Goal: Find specific page/section: Find specific page/section

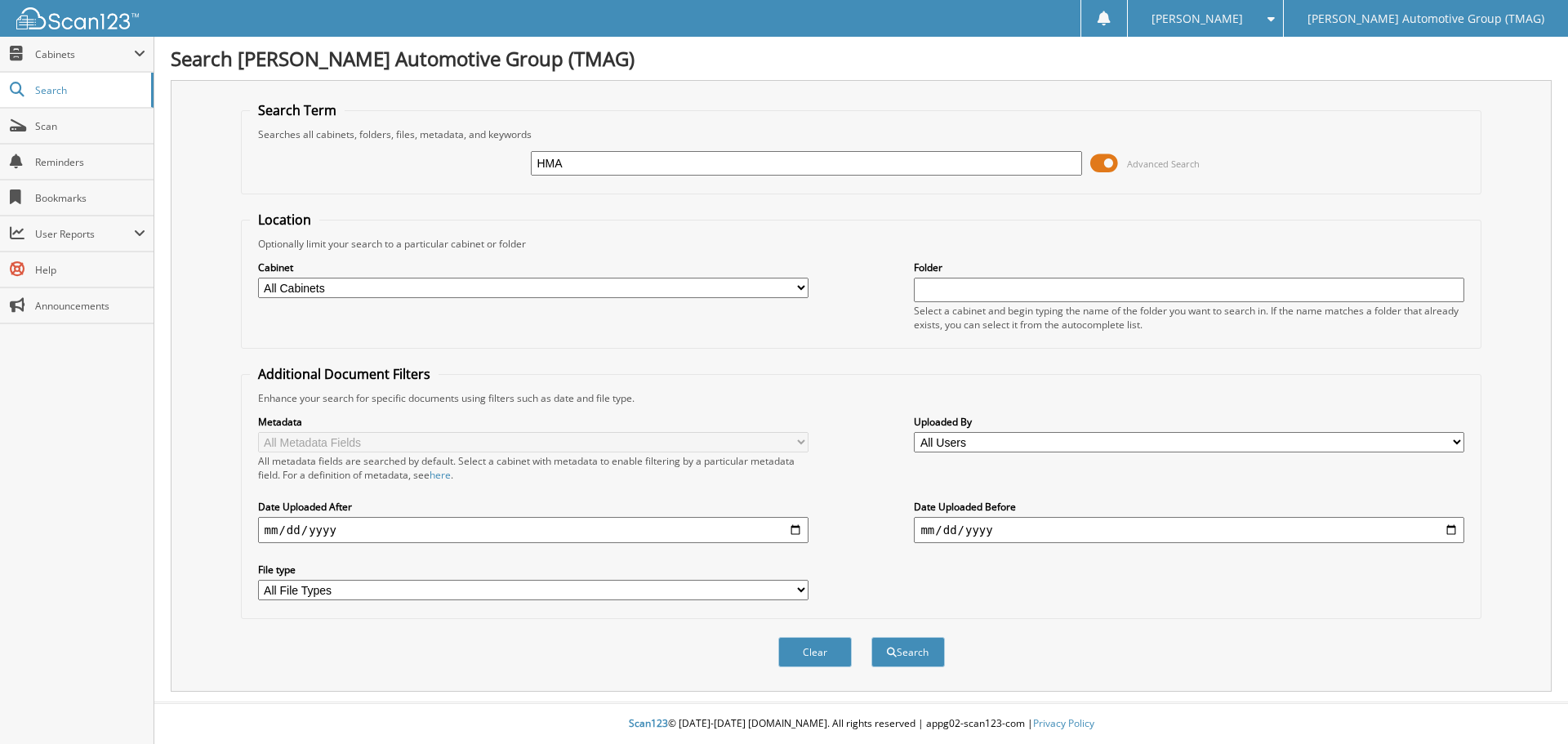
type input "HMA NATIONAL HEADQUARTERS"
click at [920, 648] on button "Search" at bounding box center [908, 652] width 74 height 30
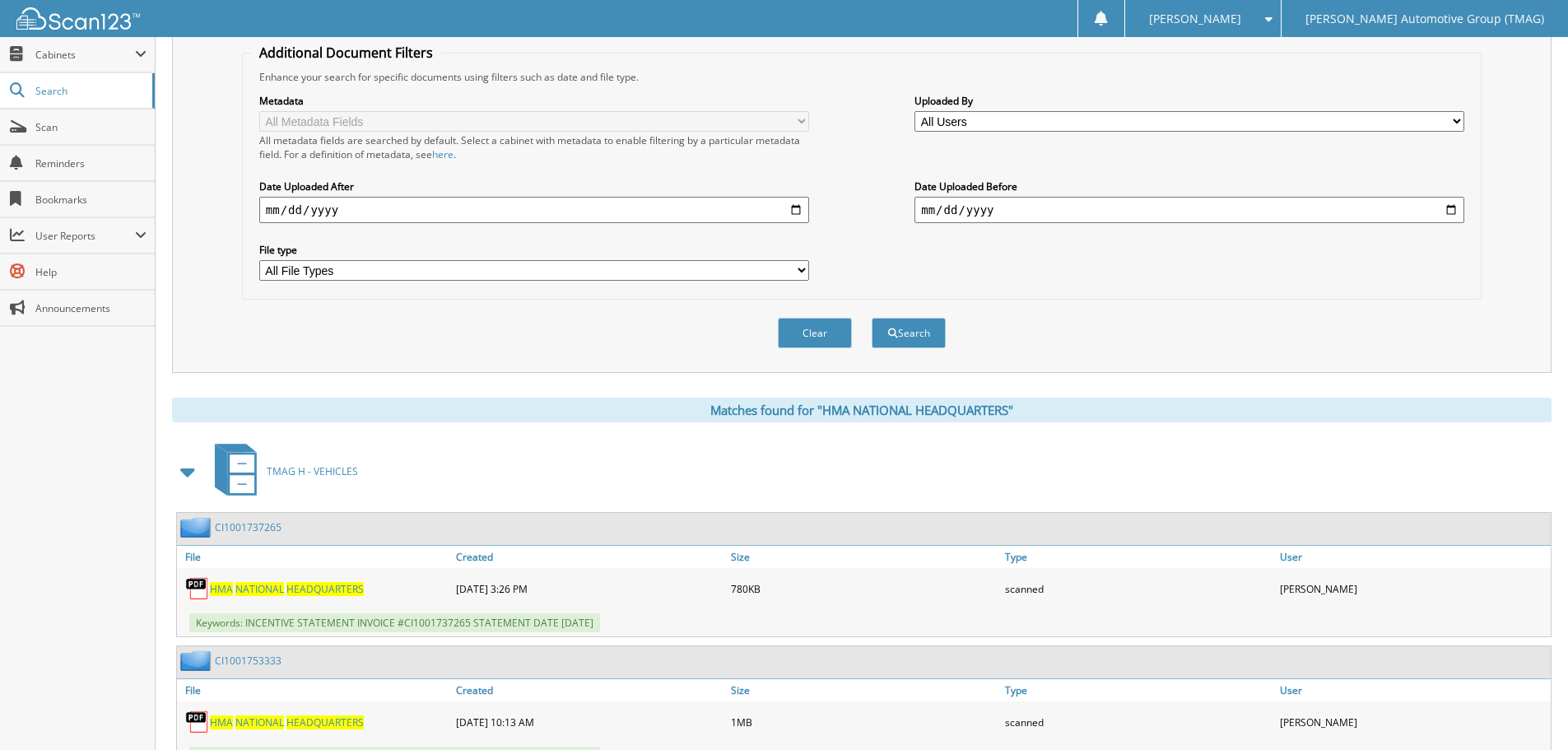
scroll to position [317, 0]
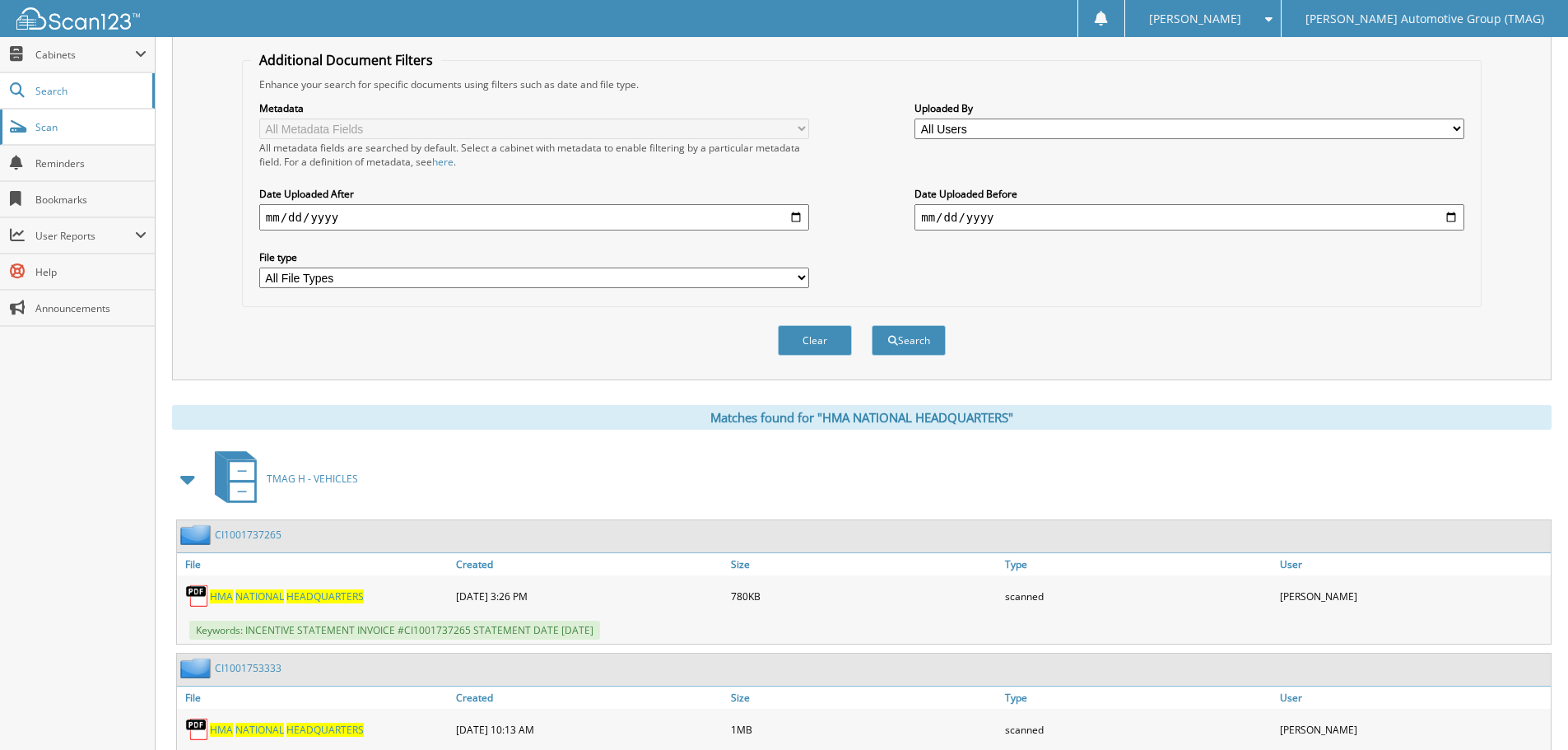
click at [92, 116] on link "Scan" at bounding box center [77, 127] width 155 height 35
